Goal: Find specific page/section: Find specific page/section

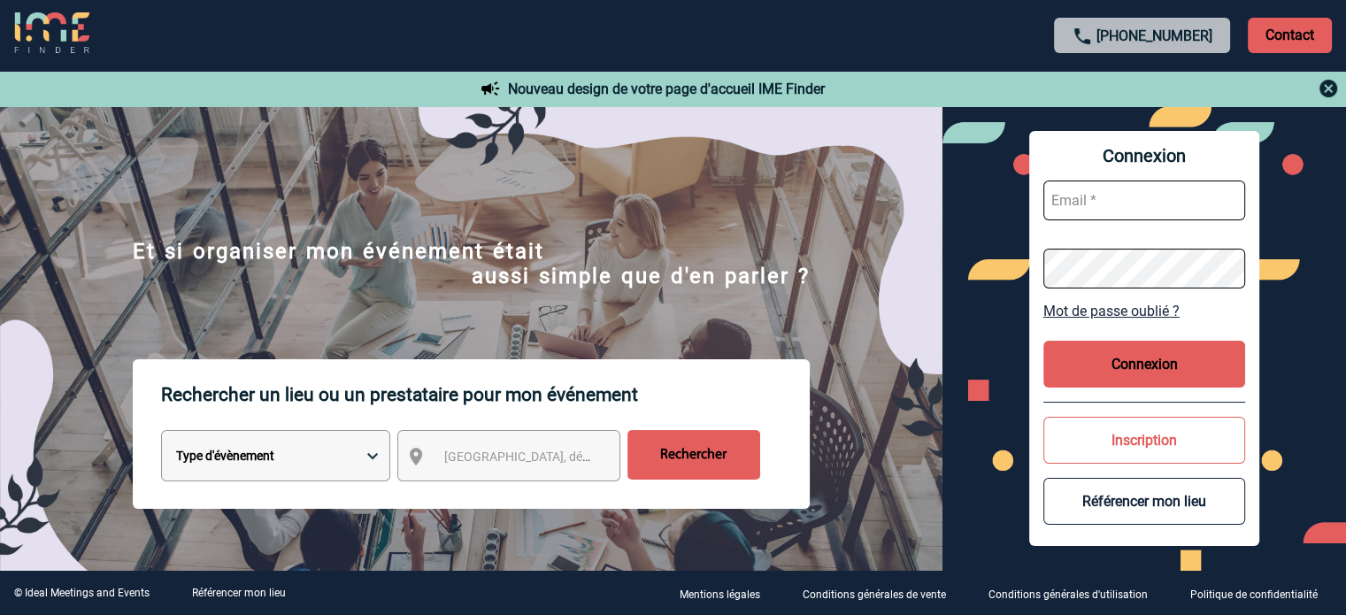
type input "cleborgne@ime-groupe.com"
click at [1143, 372] on button "Connexion" at bounding box center [1144, 364] width 202 height 47
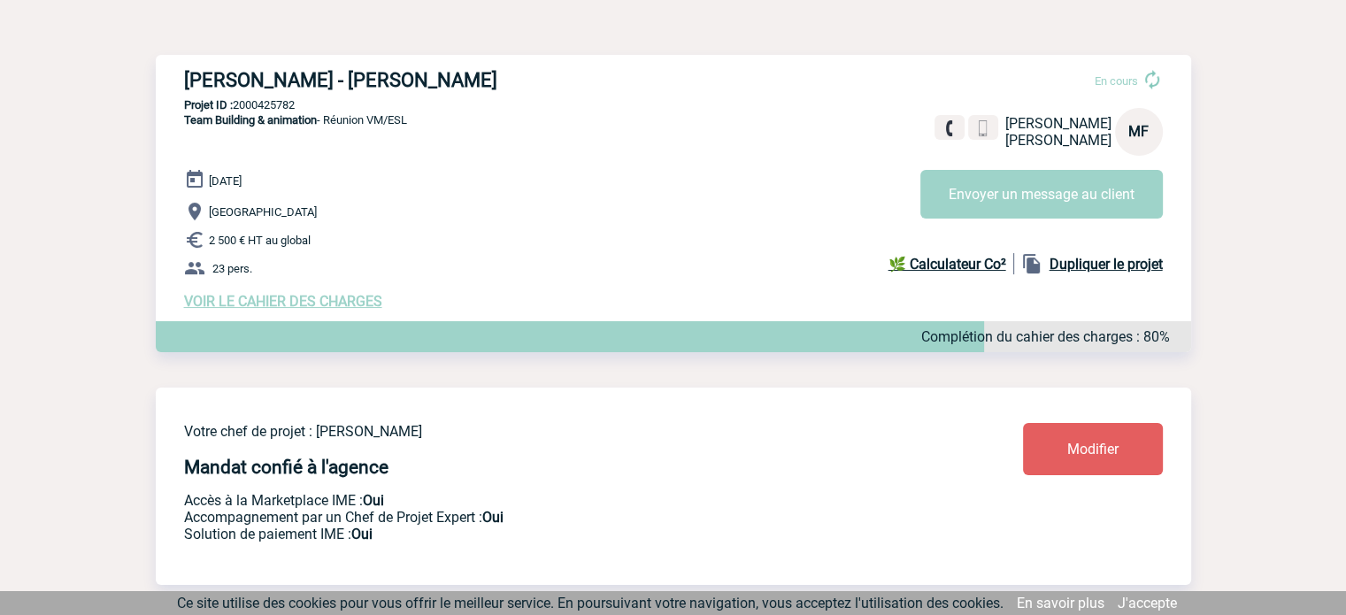
scroll to position [177, 0]
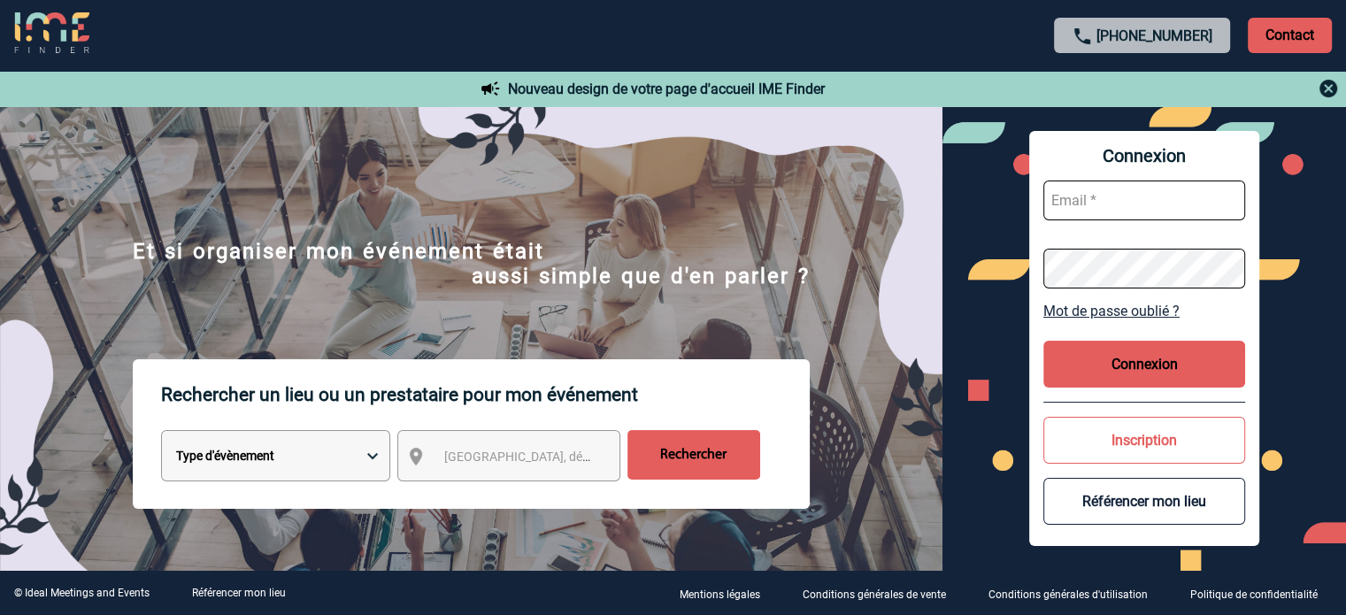
type input "cleborgne@ime-groupe.com"
click at [1110, 350] on button "Connexion" at bounding box center [1144, 364] width 202 height 47
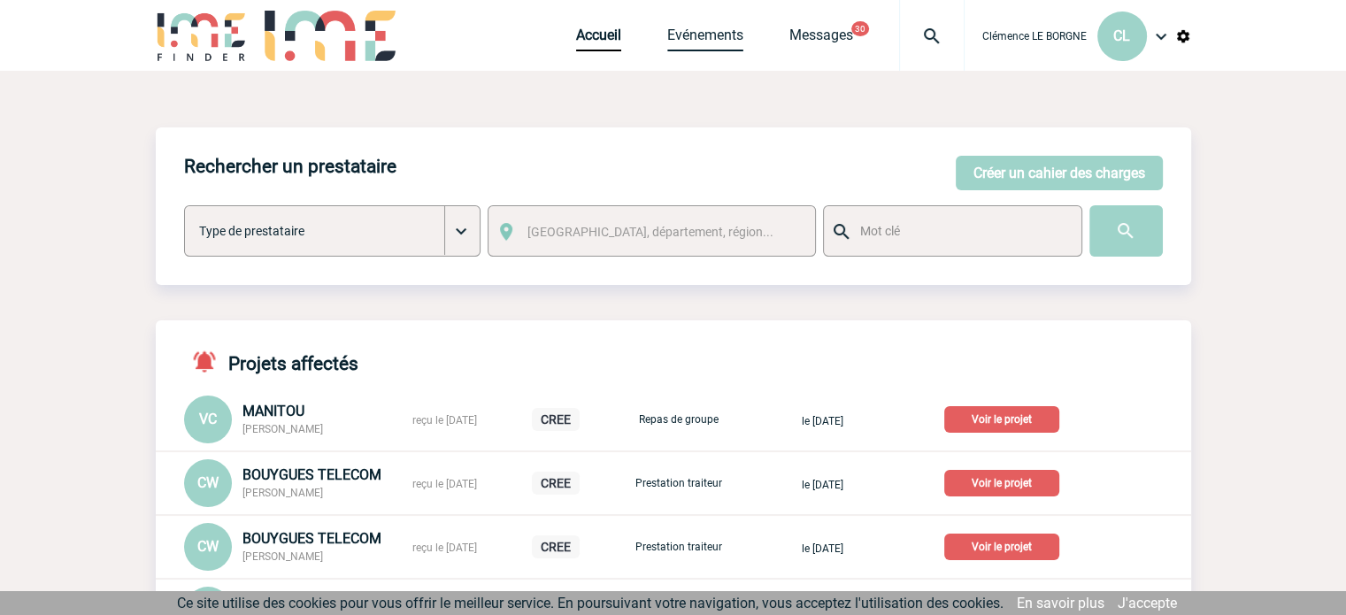
click at [685, 46] on link "Evénements" at bounding box center [705, 39] width 76 height 25
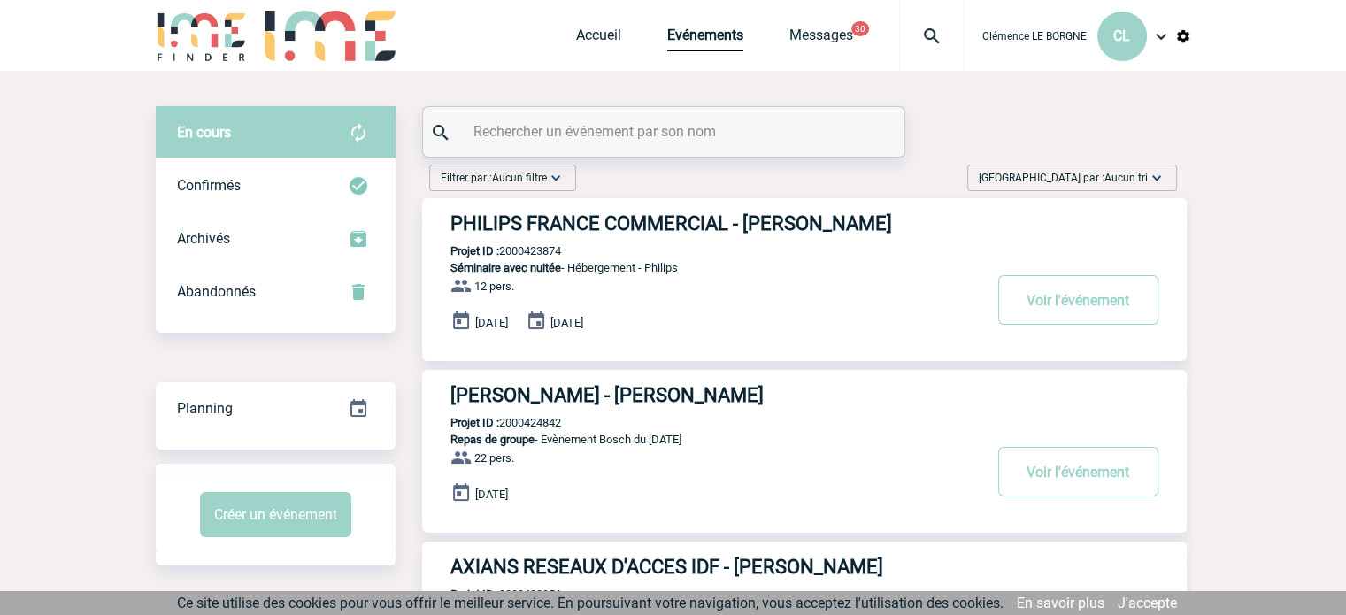
click at [715, 136] on input "text" at bounding box center [666, 132] width 394 height 26
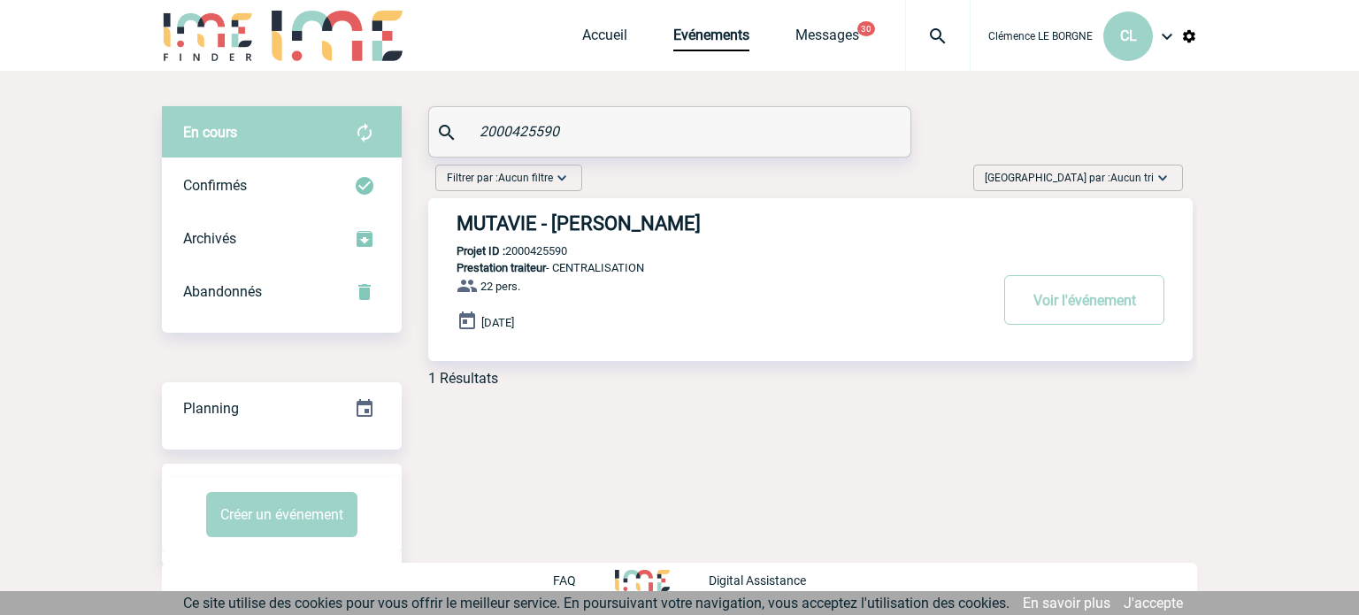
type input "2000425590"
click at [697, 267] on p "Prestation traiteur - CENTRALISATION" at bounding box center [707, 267] width 559 height 13
click at [1113, 305] on button "Voir l'événement" at bounding box center [1084, 300] width 160 height 50
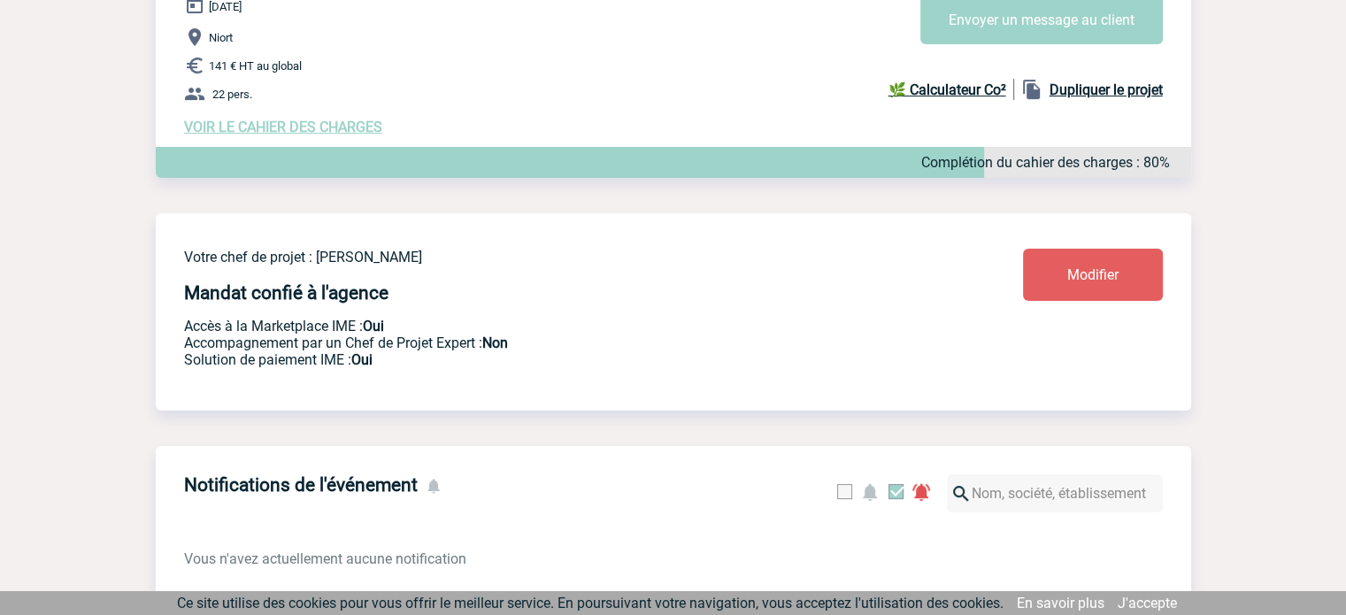
scroll to position [88, 0]
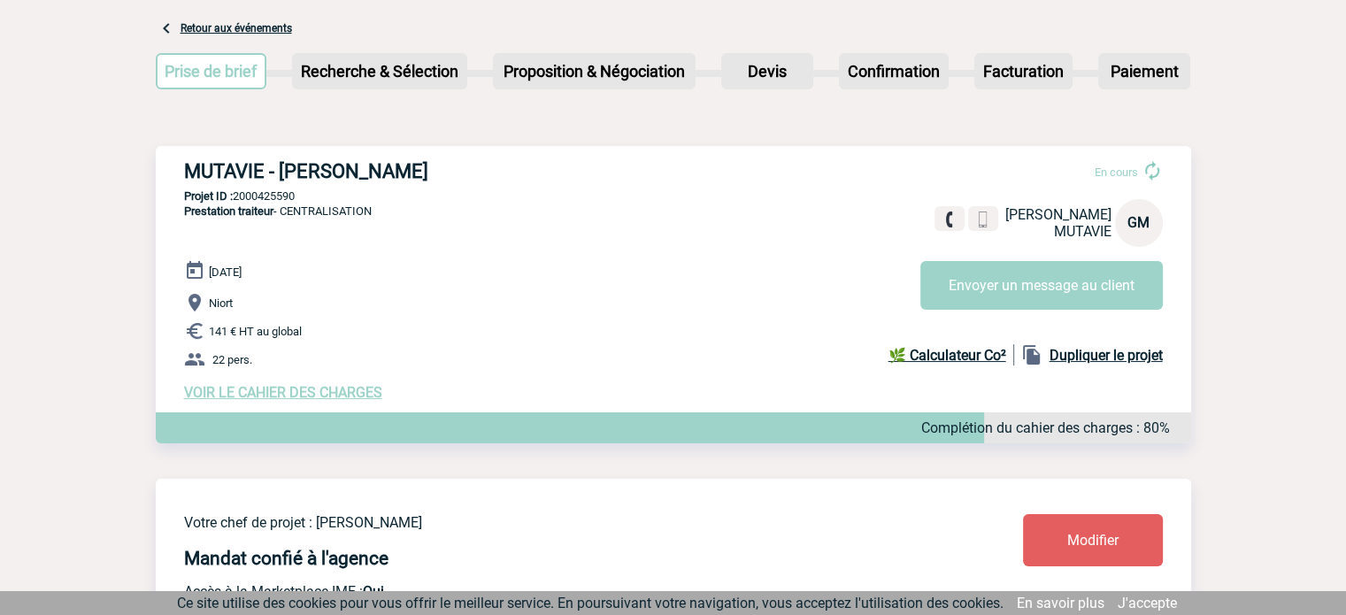
click at [303, 396] on span "VOIR LE CAHIER DES CHARGES" at bounding box center [283, 392] width 198 height 17
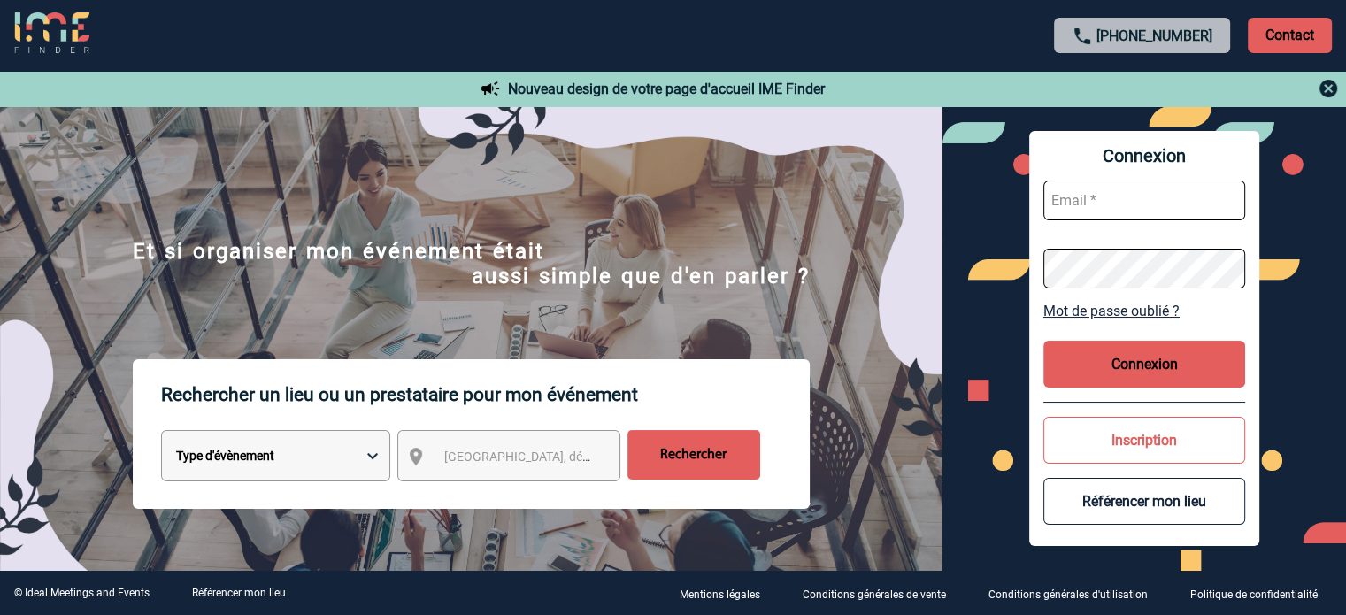
type input "cleborgne@ime-groupe.com"
click at [1110, 348] on button "Connexion" at bounding box center [1144, 364] width 202 height 47
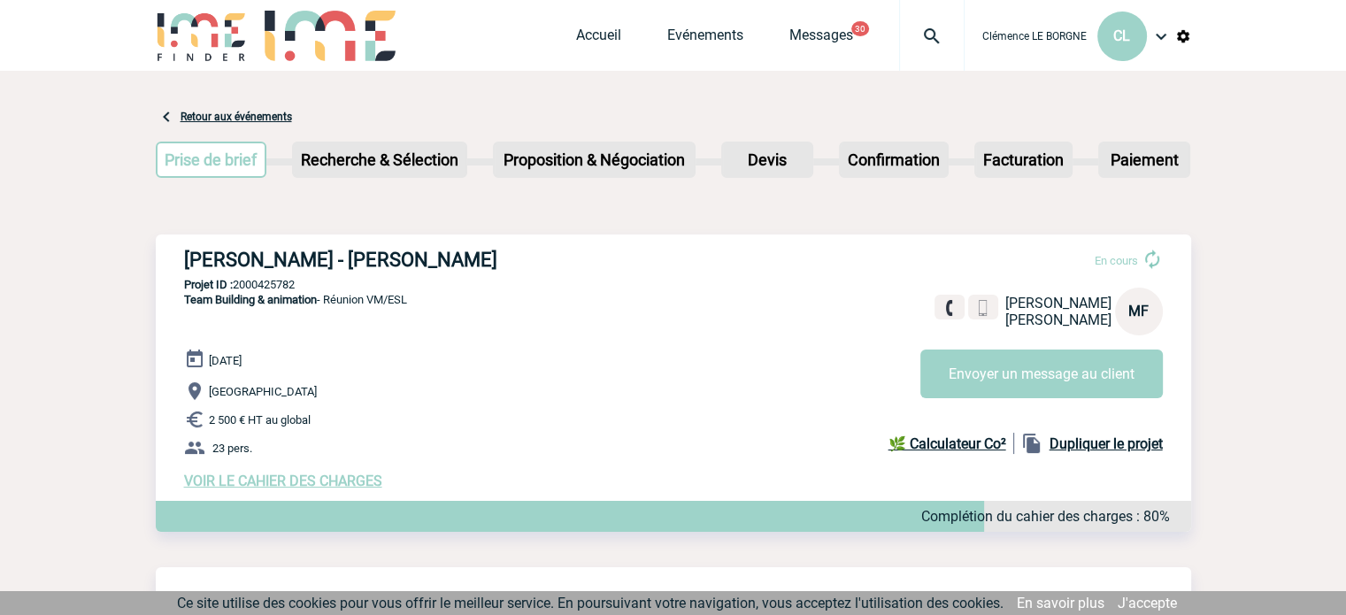
drag, startPoint x: 163, startPoint y: 260, endPoint x: 612, endPoint y: 258, distance: 449.5
click at [612, 258] on div "ROBERT BOSCH FRANCE - Marilou FORSMAN En cours Marilou FORSMAN ROBERT BOSCH FRA…" at bounding box center [673, 368] width 1035 height 269
copy h3 "ROBERT BOSCH FRANCE - Marilou FORSMAN"
drag, startPoint x: 335, startPoint y: 280, endPoint x: 234, endPoint y: 283, distance: 100.9
click at [234, 283] on p "Projet ID : 2000425782" at bounding box center [673, 284] width 1035 height 13
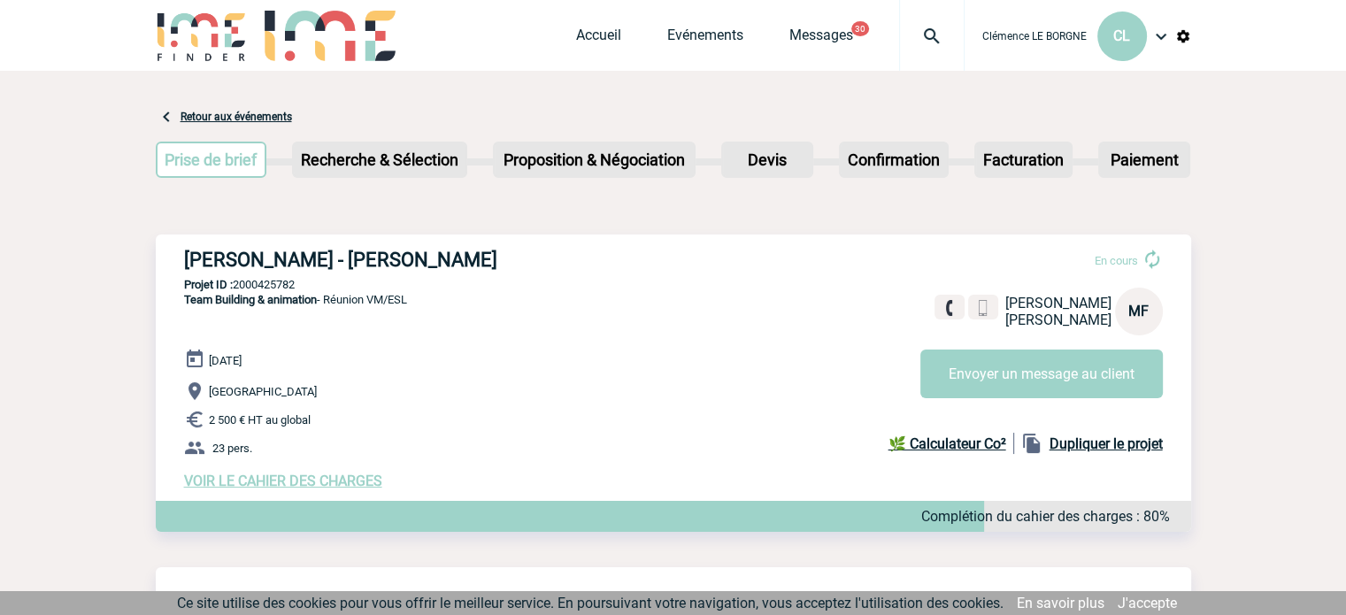
copy p "2000425782"
drag, startPoint x: 227, startPoint y: 303, endPoint x: 196, endPoint y: 304, distance: 30.1
click at [226, 303] on span "Team Building & animation" at bounding box center [250, 299] width 133 height 13
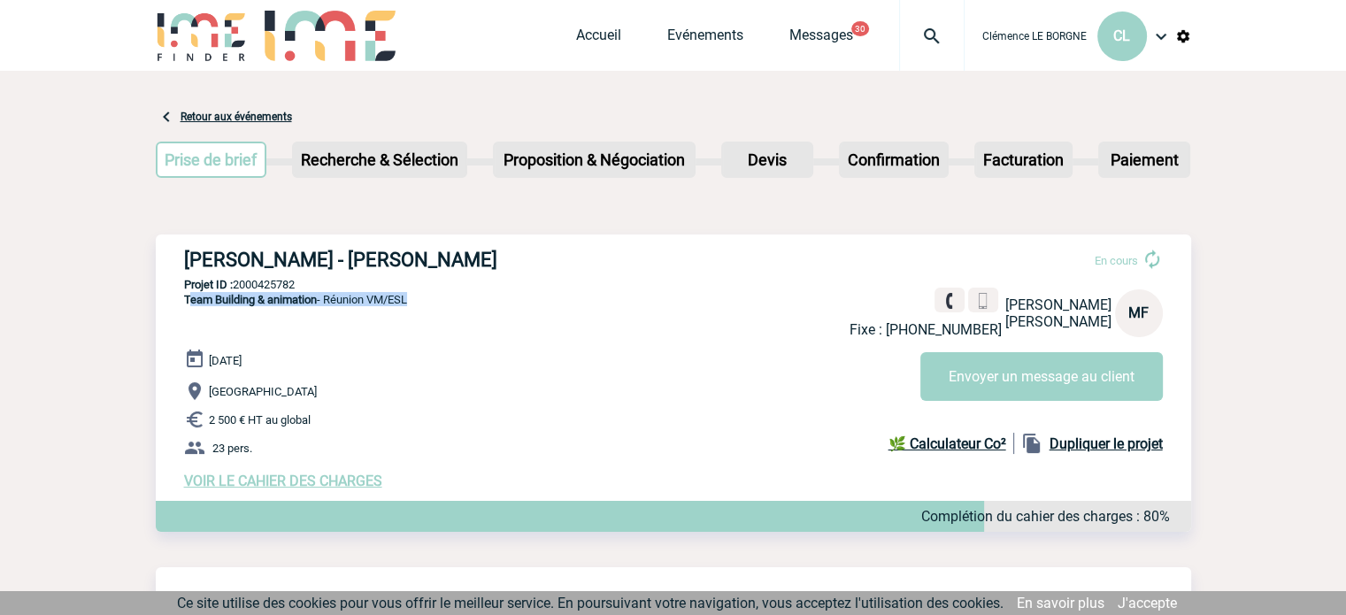
drag, startPoint x: 196, startPoint y: 303, endPoint x: 411, endPoint y: 314, distance: 215.3
click at [407, 314] on p "Team Building & animation - Réunion VM/ESL" at bounding box center [281, 320] width 251 height 57
click at [199, 318] on p "Team Building & animation - Réunion VM/ESL" at bounding box center [281, 320] width 251 height 57
drag, startPoint x: 182, startPoint y: 303, endPoint x: 425, endPoint y: 300, distance: 242.5
click at [425, 300] on div "ROBERT BOSCH FRANCE - Marilou FORSMAN En cours Fixe : +33143115188 Marilou FORS…" at bounding box center [673, 368] width 1035 height 269
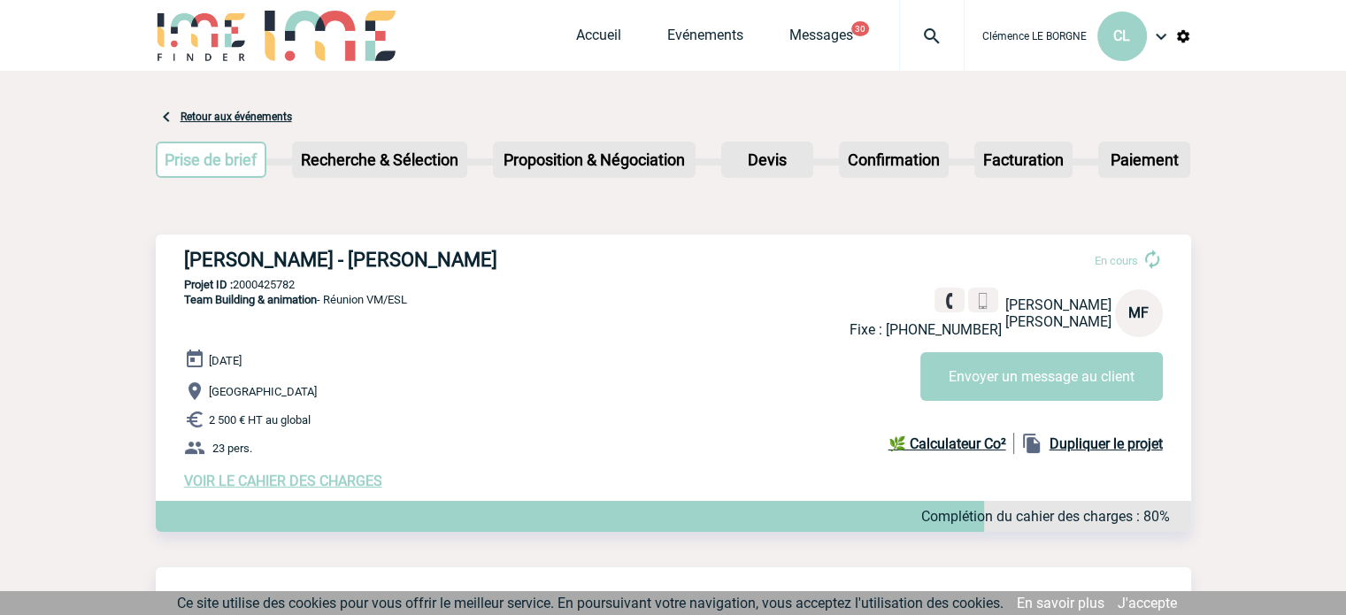
copy span "Team Building & animation - Réunion VM/ESL"
drag, startPoint x: 955, startPoint y: 330, endPoint x: 880, endPoint y: 328, distance: 74.3
click at [881, 330] on div "Fixe : +33143115188 Marilou FORSMAN ROBERT BOSCH FRANCE MF" at bounding box center [1005, 313] width 313 height 50
drag, startPoint x: 879, startPoint y: 328, endPoint x: 948, endPoint y: 331, distance: 69.1
click at [948, 331] on p "Fixe : +33143115188" at bounding box center [925, 329] width 152 height 17
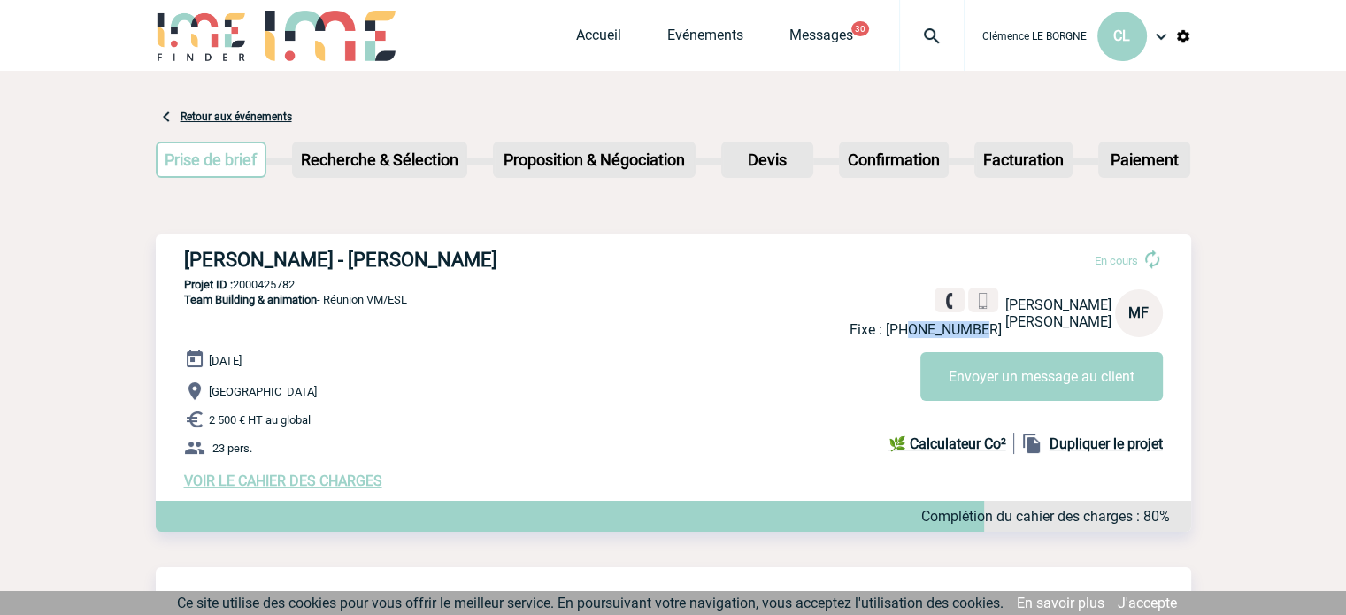
copy p "143115188"
drag, startPoint x: 318, startPoint y: 283, endPoint x: 237, endPoint y: 288, distance: 80.6
click at [237, 288] on p "Projet ID : 2000425782" at bounding box center [673, 284] width 1035 height 13
copy p "2000425782"
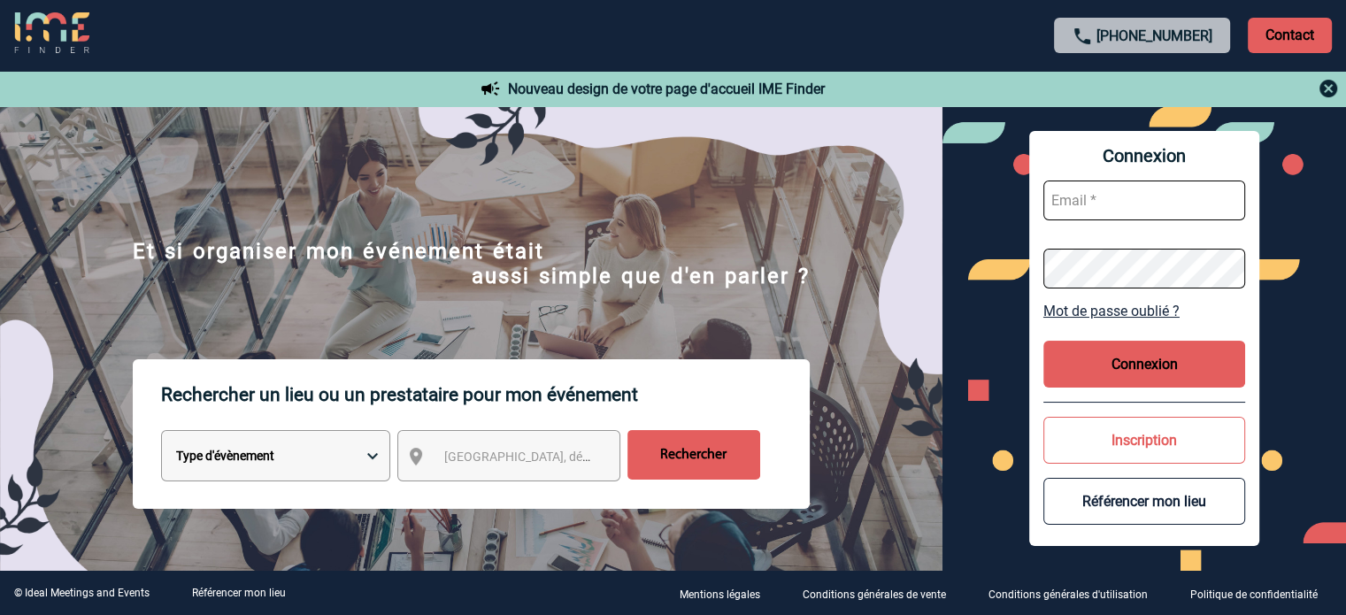
type input "cleborgne@ime-groupe.com"
drag, startPoint x: 1198, startPoint y: 364, endPoint x: 1173, endPoint y: 379, distance: 29.0
click at [1197, 364] on button "Connexion" at bounding box center [1144, 364] width 202 height 47
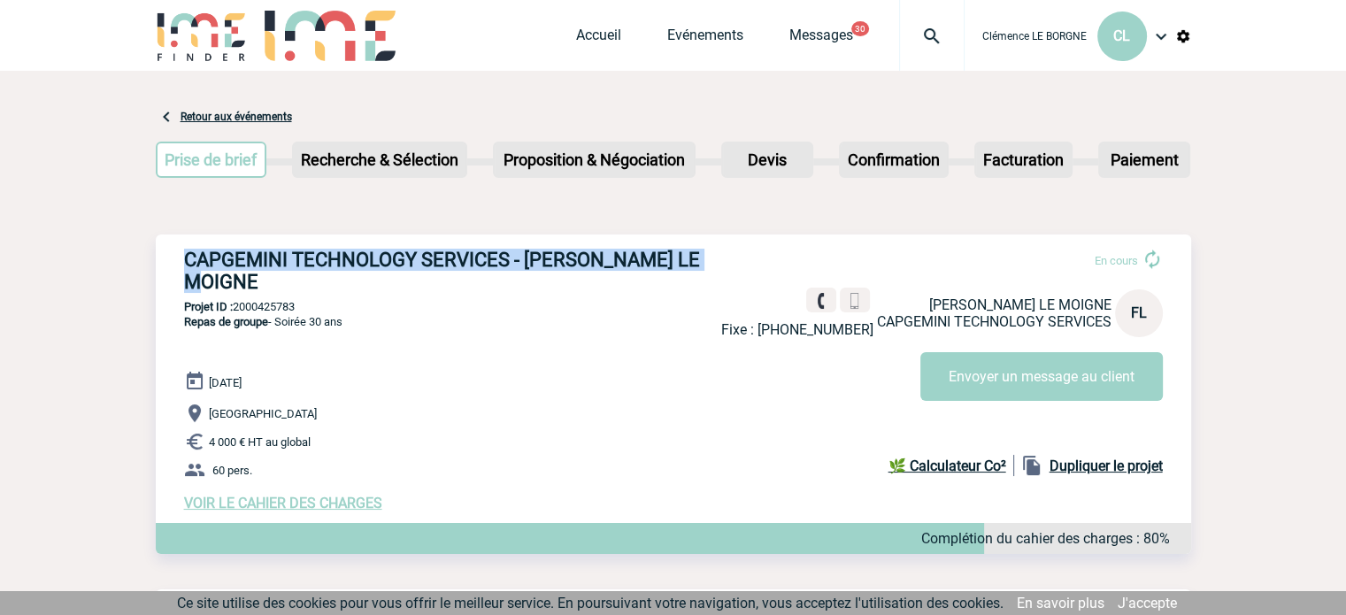
drag, startPoint x: 312, startPoint y: 254, endPoint x: 710, endPoint y: 267, distance: 397.5
click at [710, 267] on div "CAPGEMINI TECHNOLOGY SERVICES - Florence LE MOIGNE En cours Fixe : +33157990804…" at bounding box center [673, 379] width 1035 height 291
copy h3 "CAPGEMINI TECHNOLOGY SERVICES - Florence LE MOIGNE"
drag, startPoint x: 326, startPoint y: 281, endPoint x: 236, endPoint y: 285, distance: 89.4
click at [236, 300] on p "Projet ID : 2000425783" at bounding box center [673, 306] width 1035 height 13
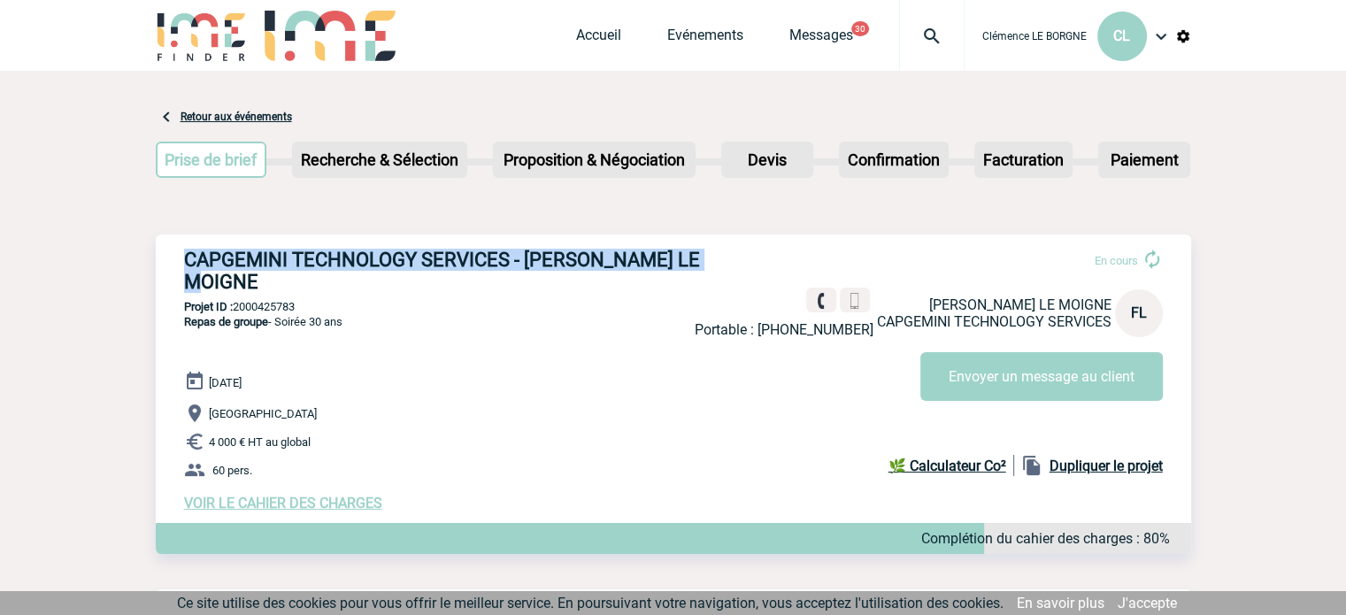
copy p "2000425783"
drag, startPoint x: 177, startPoint y: 303, endPoint x: 359, endPoint y: 310, distance: 182.4
click at [359, 310] on div "CAPGEMINI TECHNOLOGY SERVICES - Florence LE MOIGNE En cours Fixe : +33157990804…" at bounding box center [673, 379] width 1035 height 291
copy span "Repas de groupe - Soirée 30 ans"
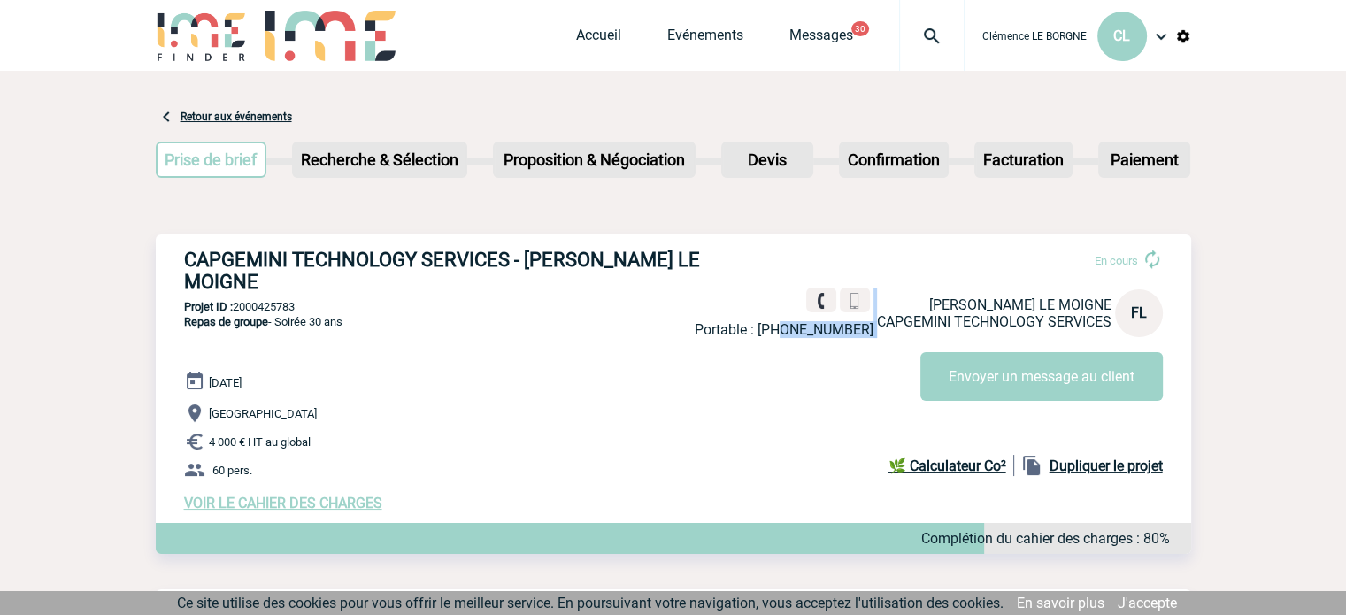
drag, startPoint x: 873, startPoint y: 333, endPoint x: 800, endPoint y: 338, distance: 73.6
click at [800, 338] on div "En cours Portable : +33662038562 Florence LE MOIGNE CAPGEMINI TECHNOLOGY SERVIC…" at bounding box center [936, 317] width 482 height 166
copy div "662038562"
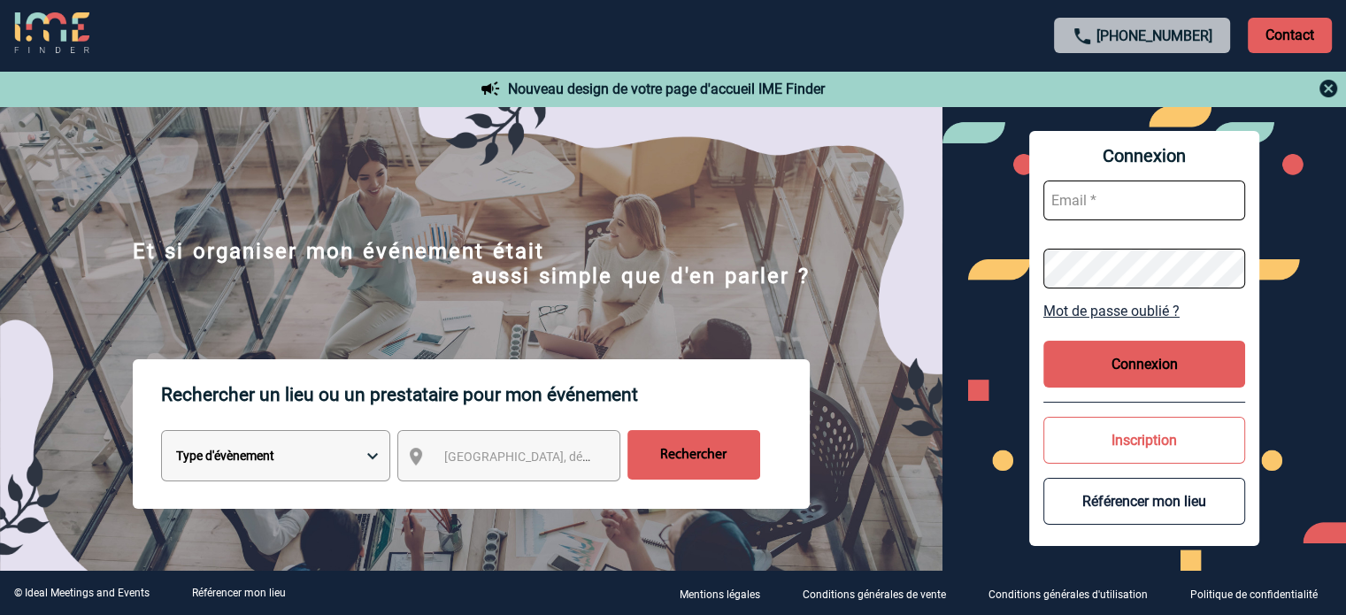
type input "[EMAIL_ADDRESS][DOMAIN_NAME]"
drag, startPoint x: 1154, startPoint y: 350, endPoint x: 1069, endPoint y: 349, distance: 84.9
click at [1154, 350] on button "Connexion" at bounding box center [1144, 364] width 202 height 47
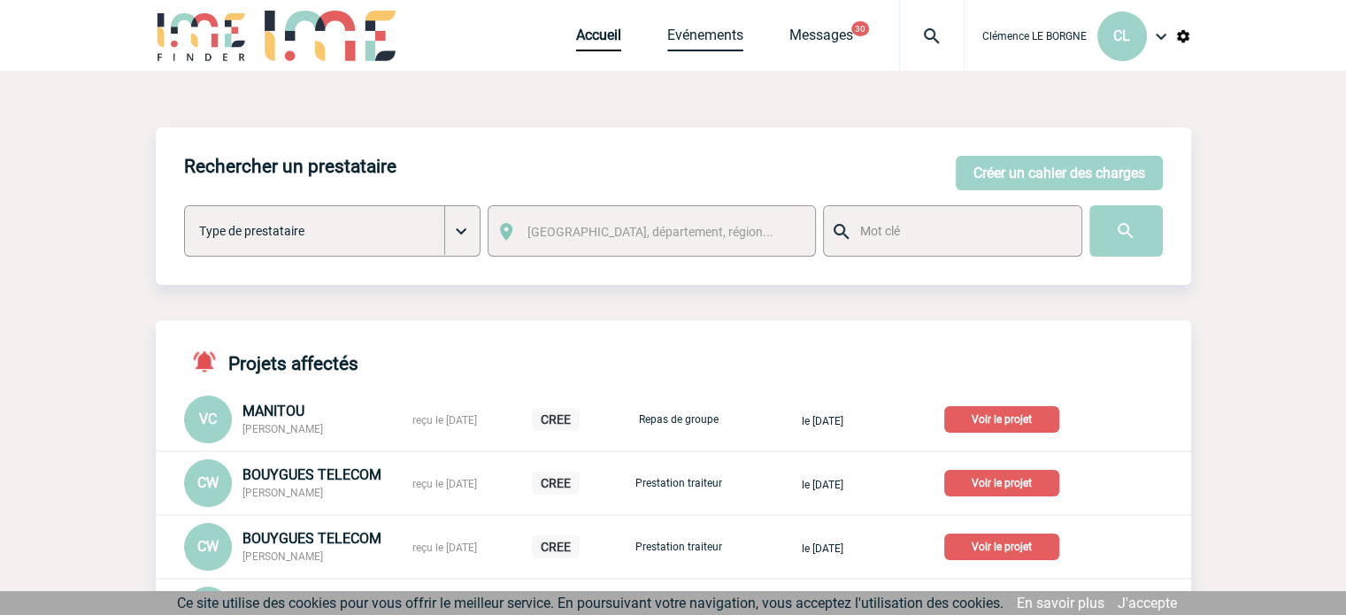
drag, startPoint x: 704, startPoint y: 43, endPoint x: 708, endPoint y: 81, distance: 38.2
click at [704, 45] on link "Evénements" at bounding box center [705, 39] width 76 height 25
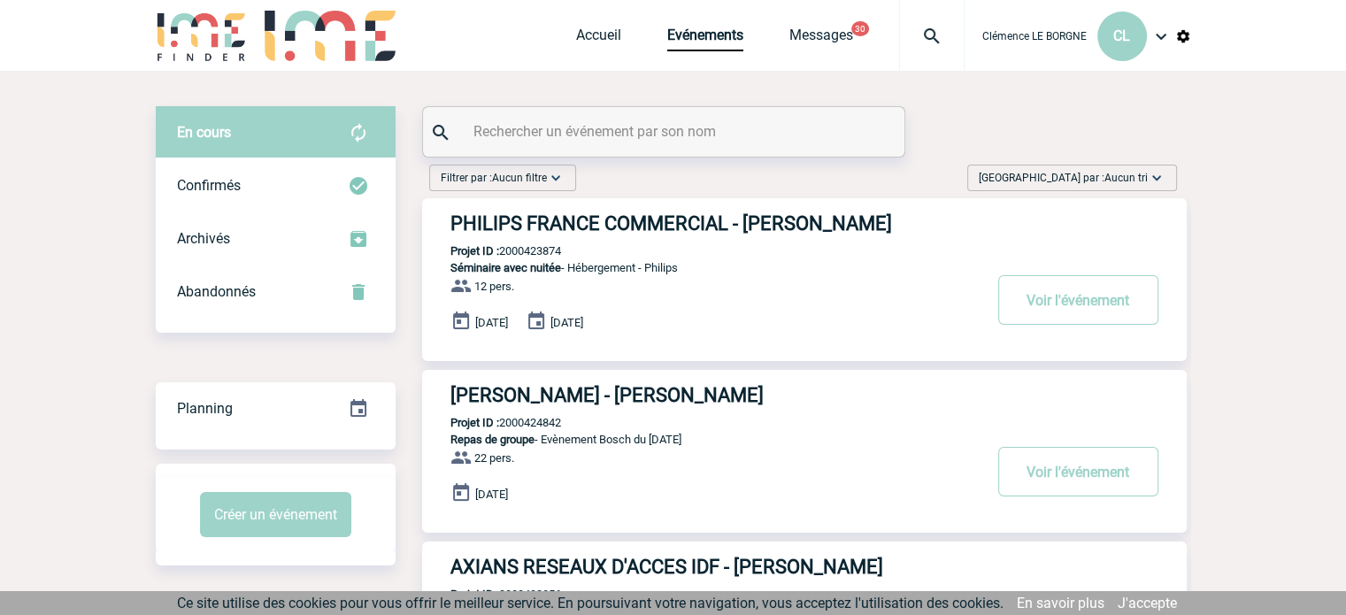
click at [1057, 181] on span "[GEOGRAPHIC_DATA] par : Aucun tri" at bounding box center [1063, 178] width 169 height 18
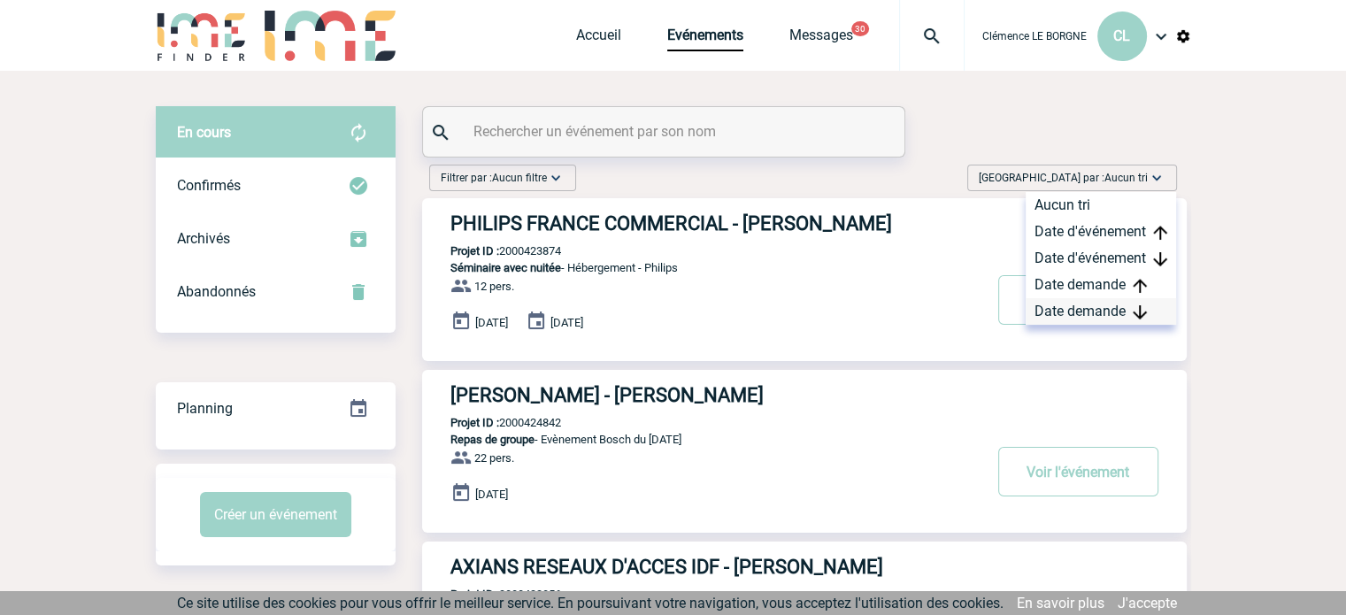
click at [1072, 312] on div "Date demande" at bounding box center [1101, 311] width 150 height 27
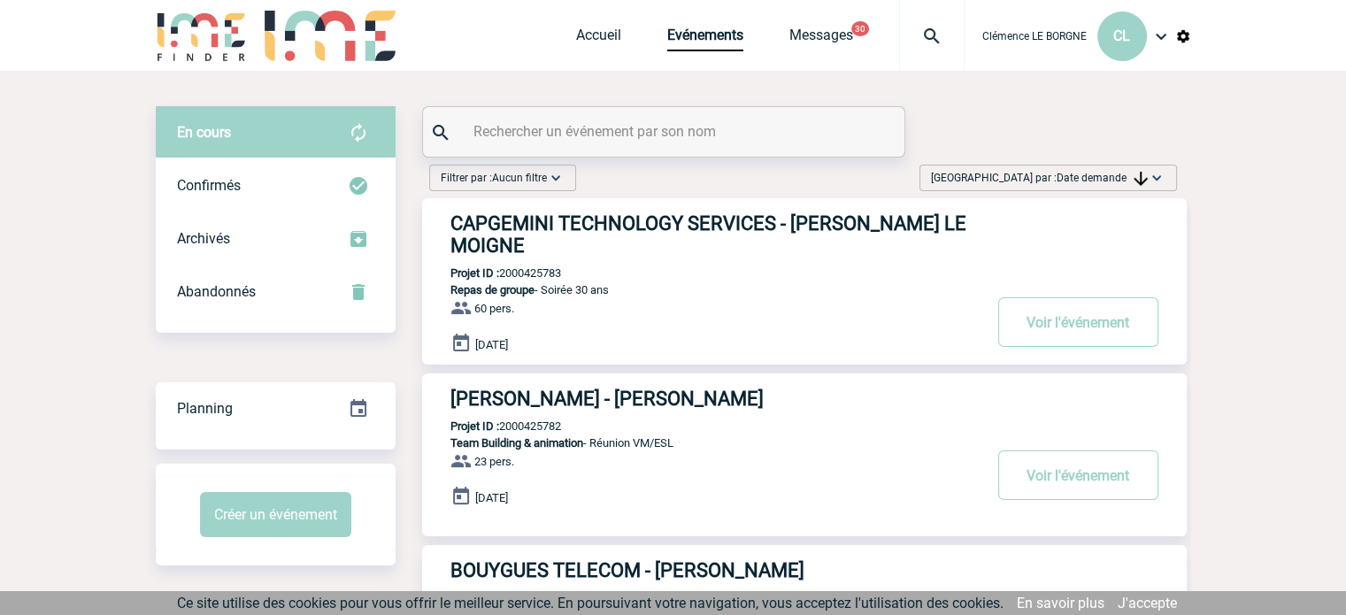
drag, startPoint x: 591, startPoint y: 247, endPoint x: 630, endPoint y: 265, distance: 42.8
click at [591, 247] on div "CAPGEMINI TECHNOLOGY SERVICES - Florence LE MOIGNE Projet ID : 2000425783 Repas…" at bounding box center [804, 281] width 764 height 166
click at [549, 283] on p "Repas de groupe - Soirée 30 ans" at bounding box center [701, 289] width 559 height 13
click at [577, 219] on h3 "CAPGEMINI TECHNOLOGY SERVICES - Florence LE MOIGNE" at bounding box center [715, 234] width 531 height 44
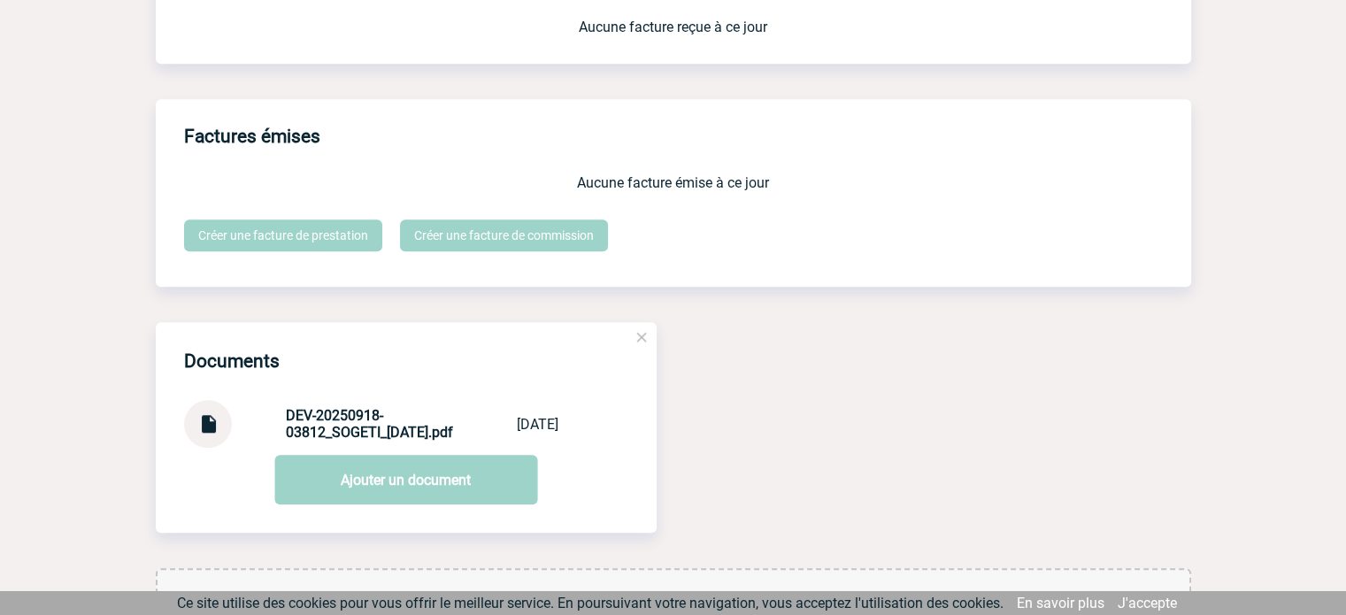
scroll to position [1635, 0]
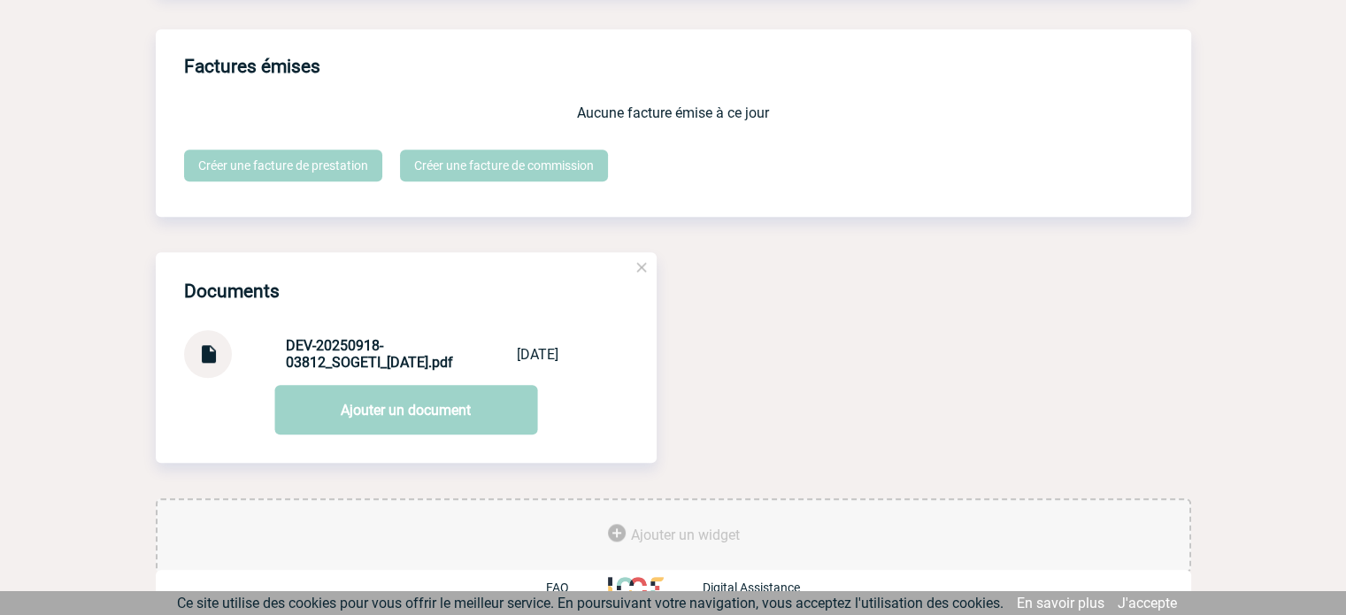
click at [209, 362] on div at bounding box center [208, 354] width 48 height 48
click at [203, 343] on img at bounding box center [207, 347] width 23 height 35
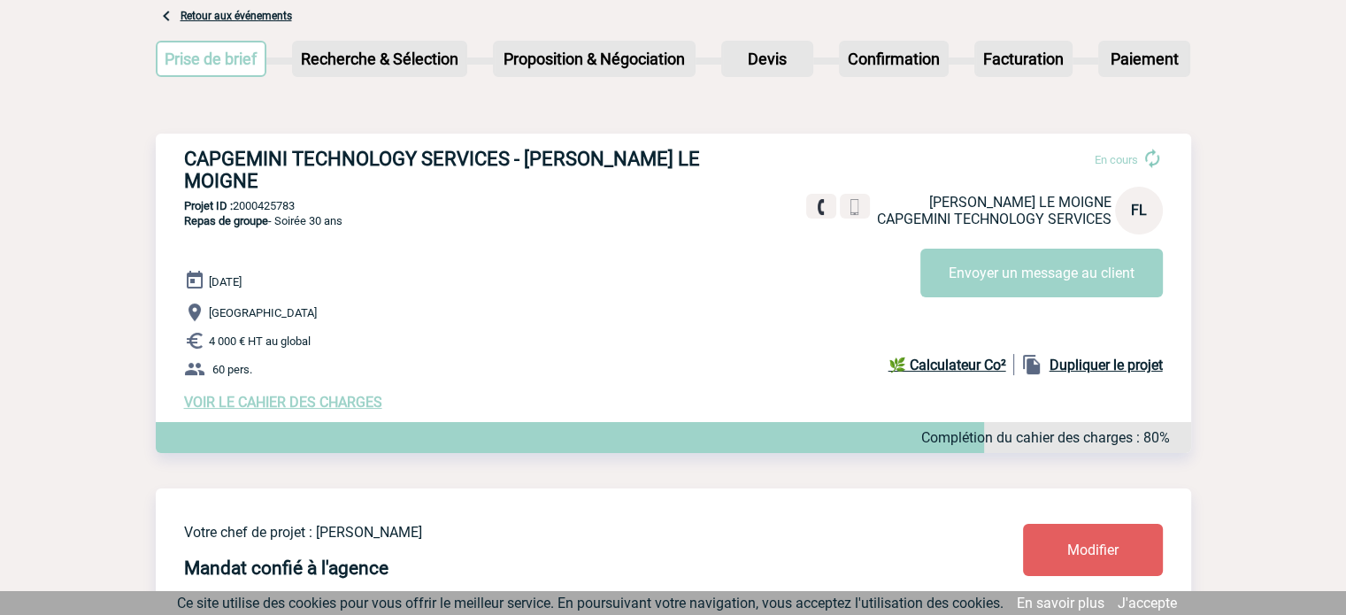
scroll to position [0, 0]
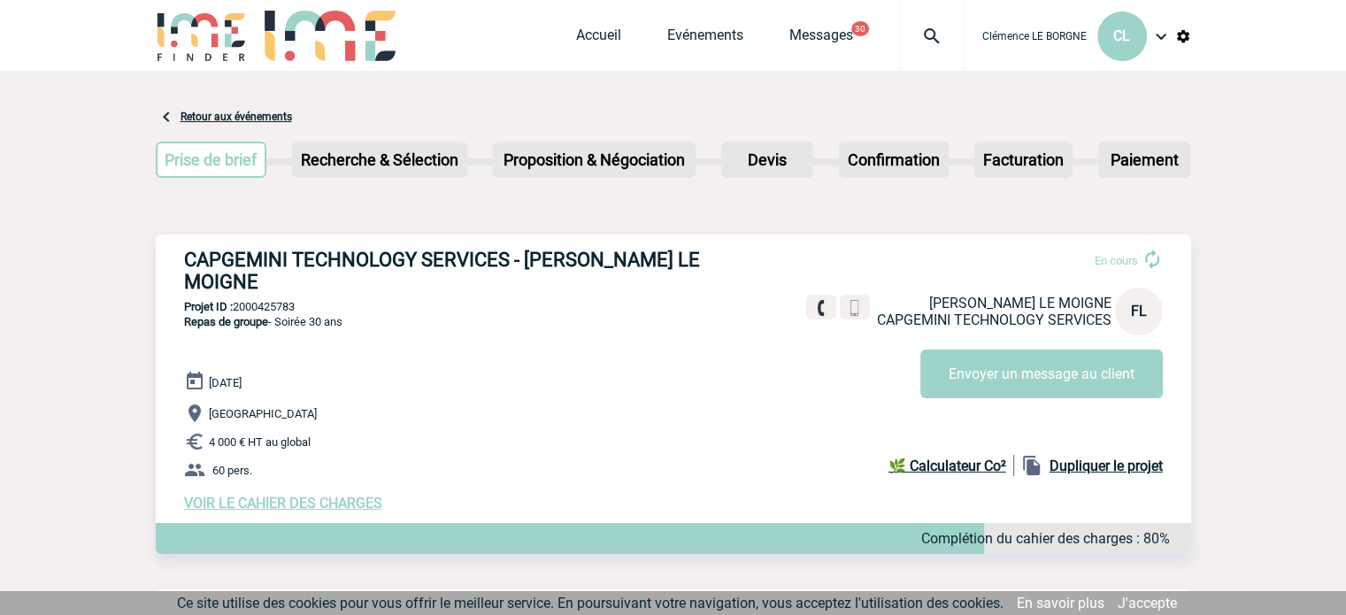
click at [308, 495] on span "VOIR LE CAHIER DES CHARGES" at bounding box center [283, 503] width 198 height 17
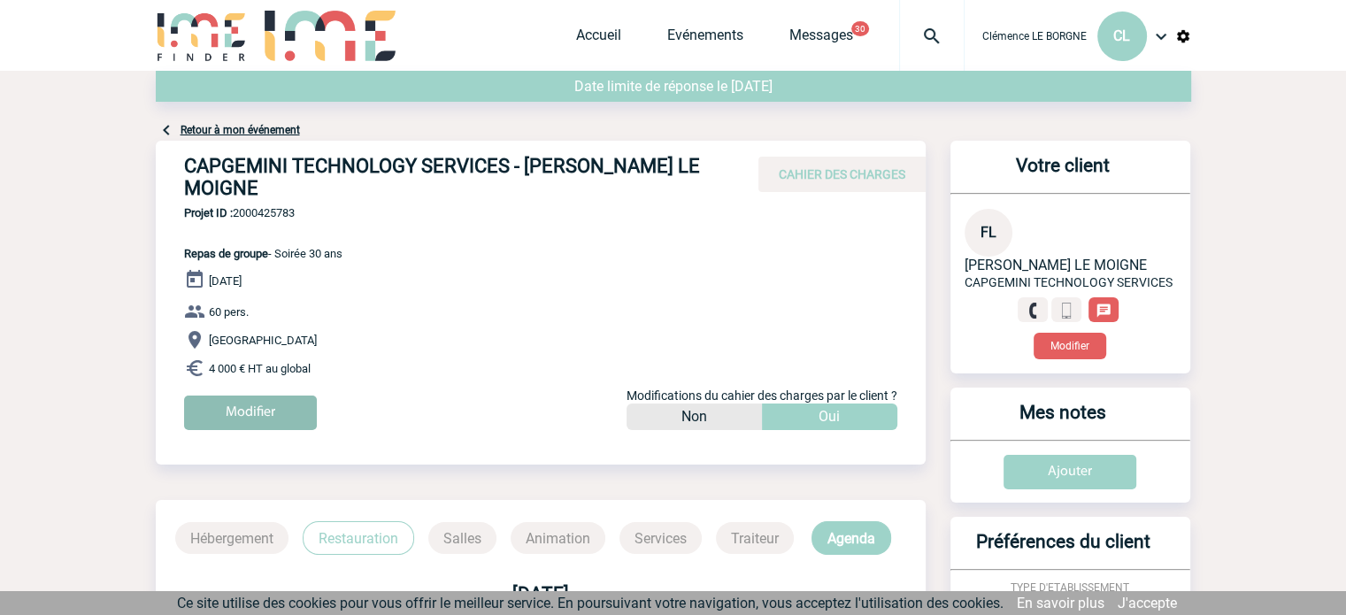
click at [254, 407] on input "Modifier" at bounding box center [250, 413] width 133 height 35
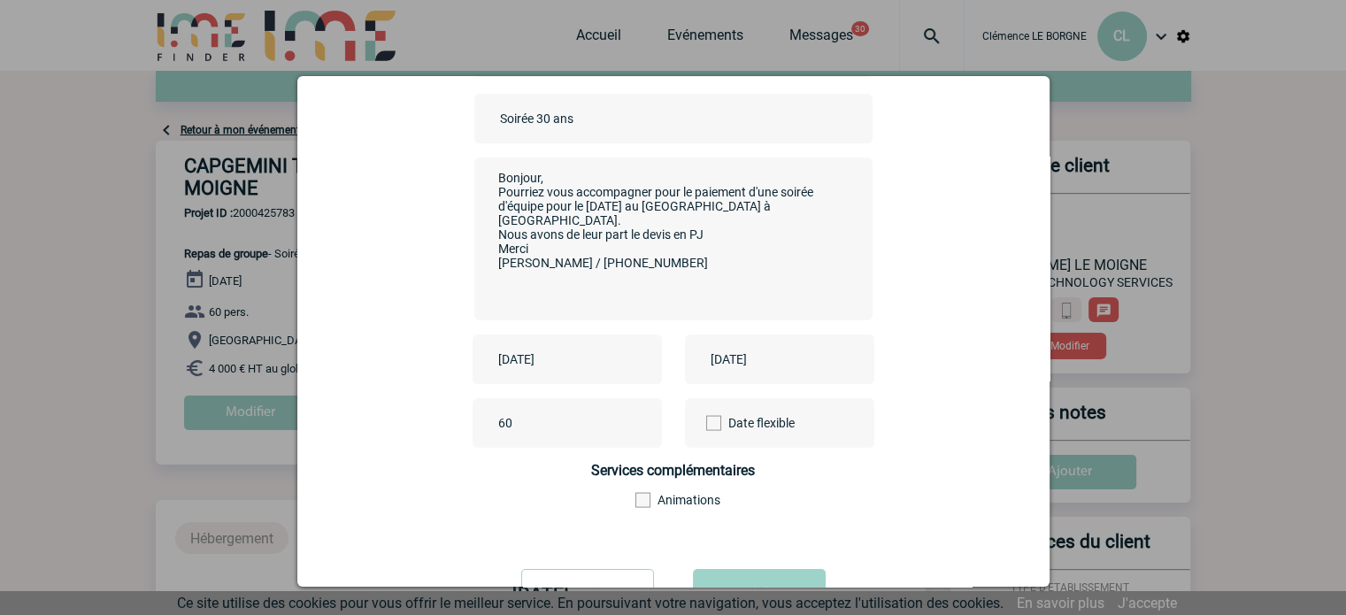
scroll to position [219, 0]
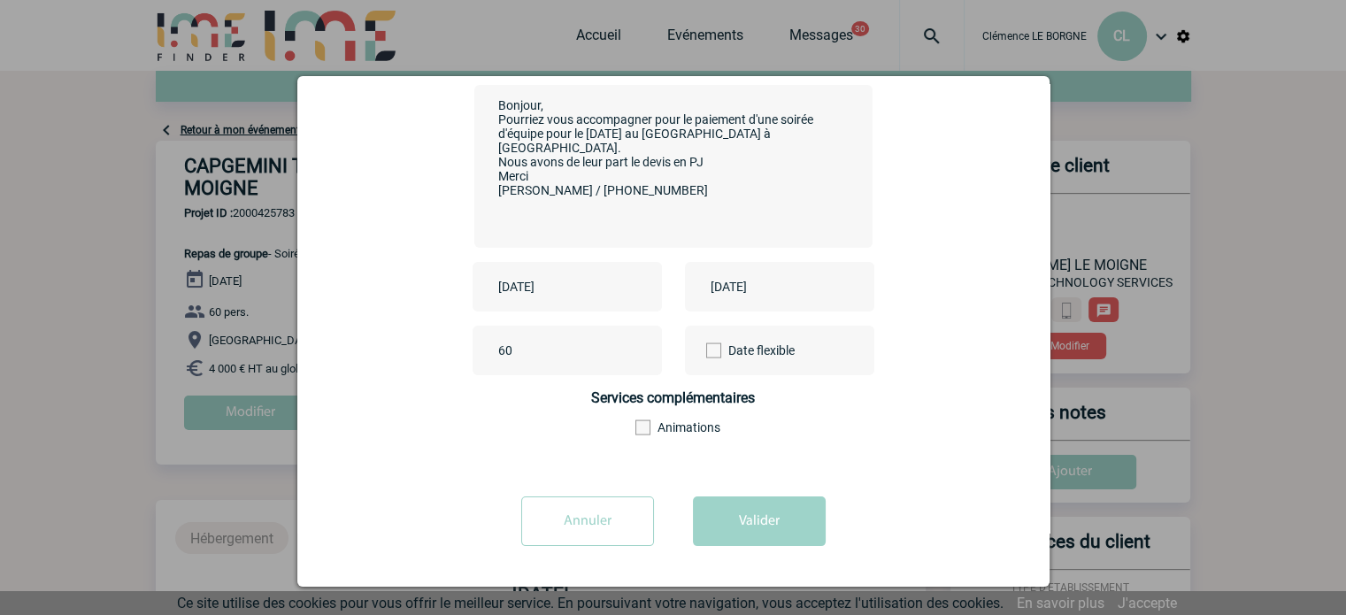
click at [572, 516] on input "Annuler" at bounding box center [587, 521] width 133 height 50
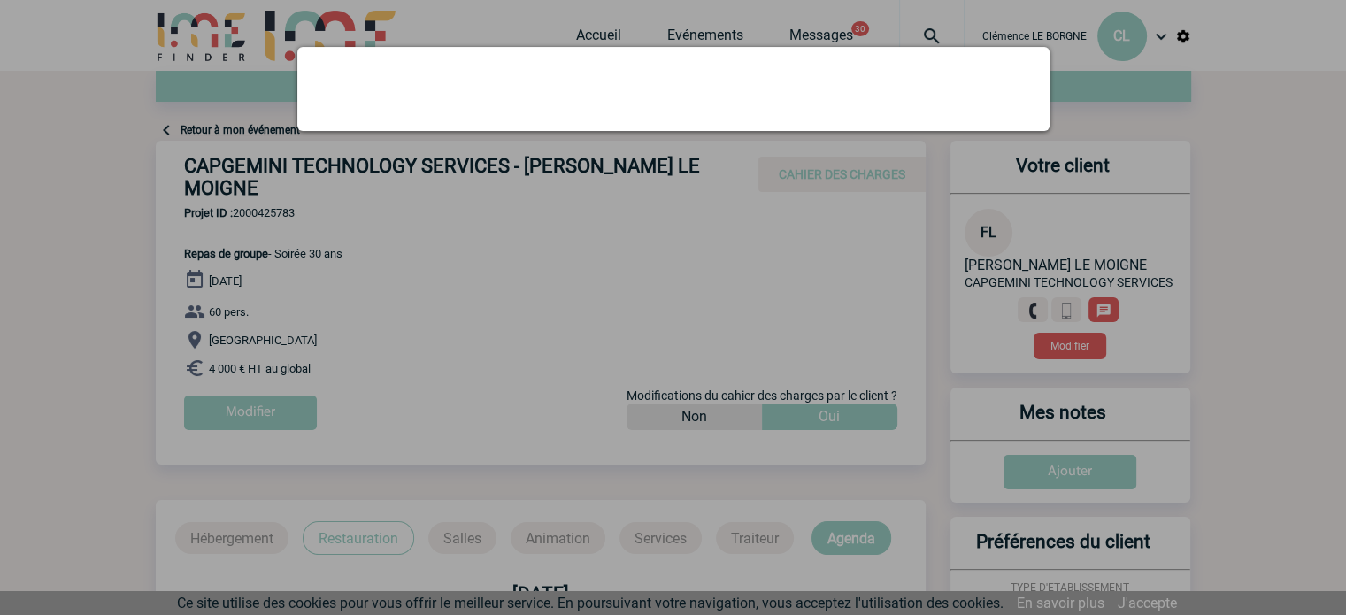
scroll to position [0, 0]
